Goal: Book appointment/travel/reservation

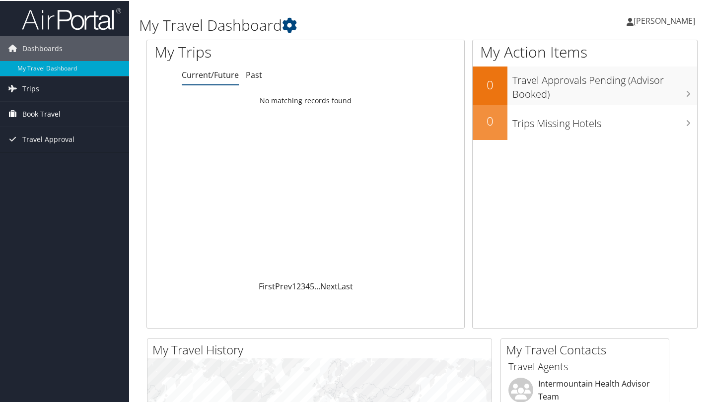
click at [53, 115] on span "Book Travel" at bounding box center [41, 113] width 38 height 25
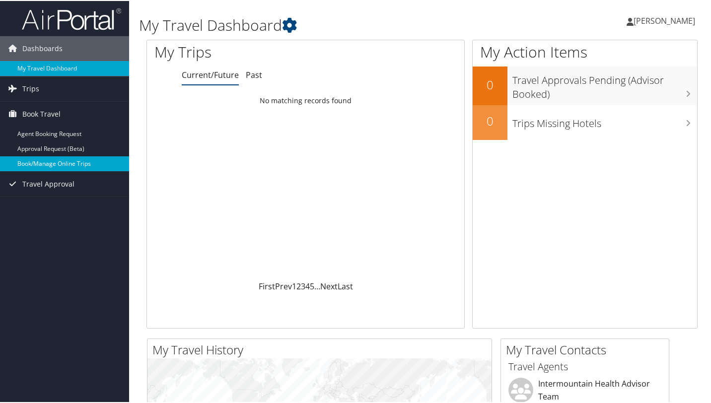
click at [58, 167] on link "Book/Manage Online Trips" at bounding box center [64, 162] width 129 height 15
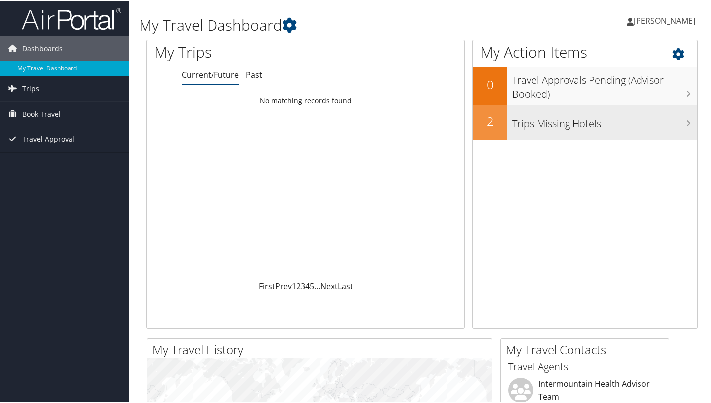
click at [597, 121] on h3 "Trips Missing Hotels" at bounding box center [604, 120] width 185 height 19
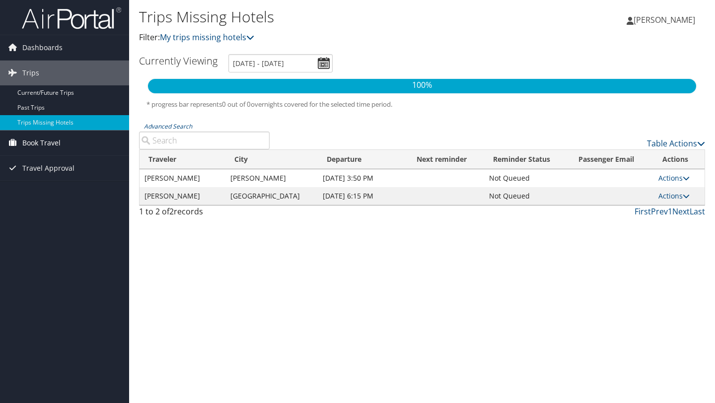
click at [55, 144] on span "Book Travel" at bounding box center [41, 143] width 38 height 25
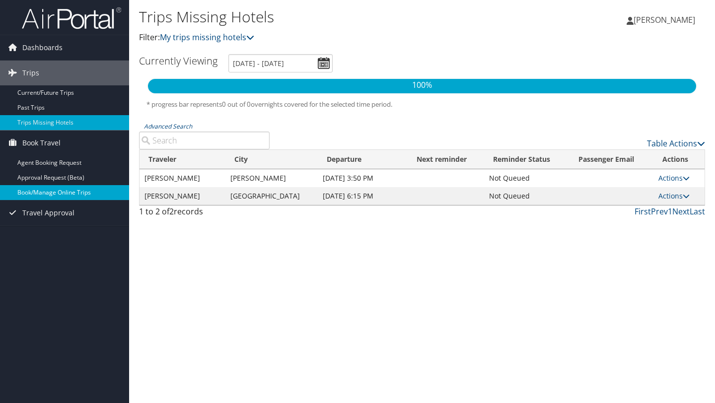
click at [54, 189] on link "Book/Manage Online Trips" at bounding box center [64, 192] width 129 height 15
click at [53, 192] on link "Book/Manage Online Trips" at bounding box center [64, 192] width 129 height 15
